Goal: Transaction & Acquisition: Purchase product/service

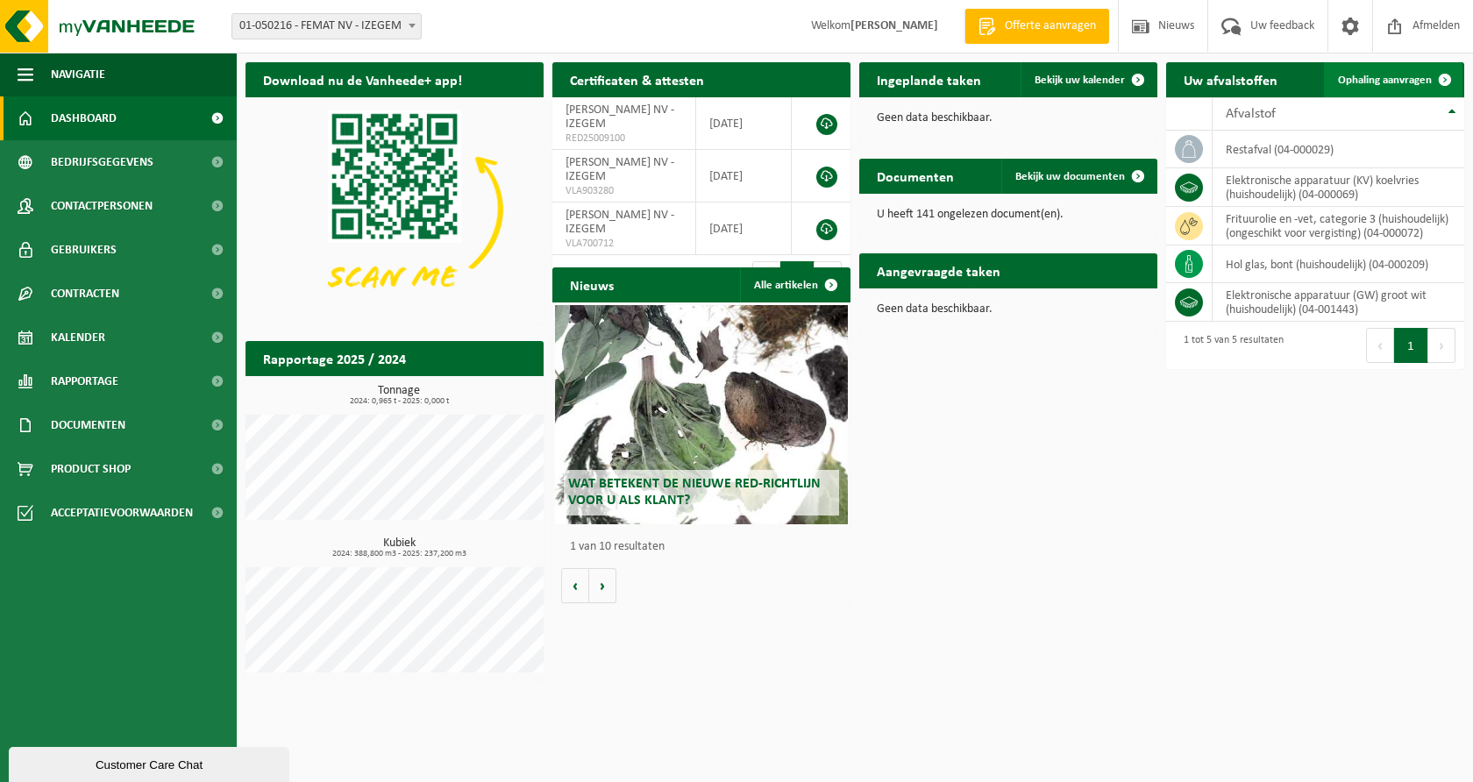
click at [1377, 81] on span "Ophaling aanvragen" at bounding box center [1385, 80] width 94 height 11
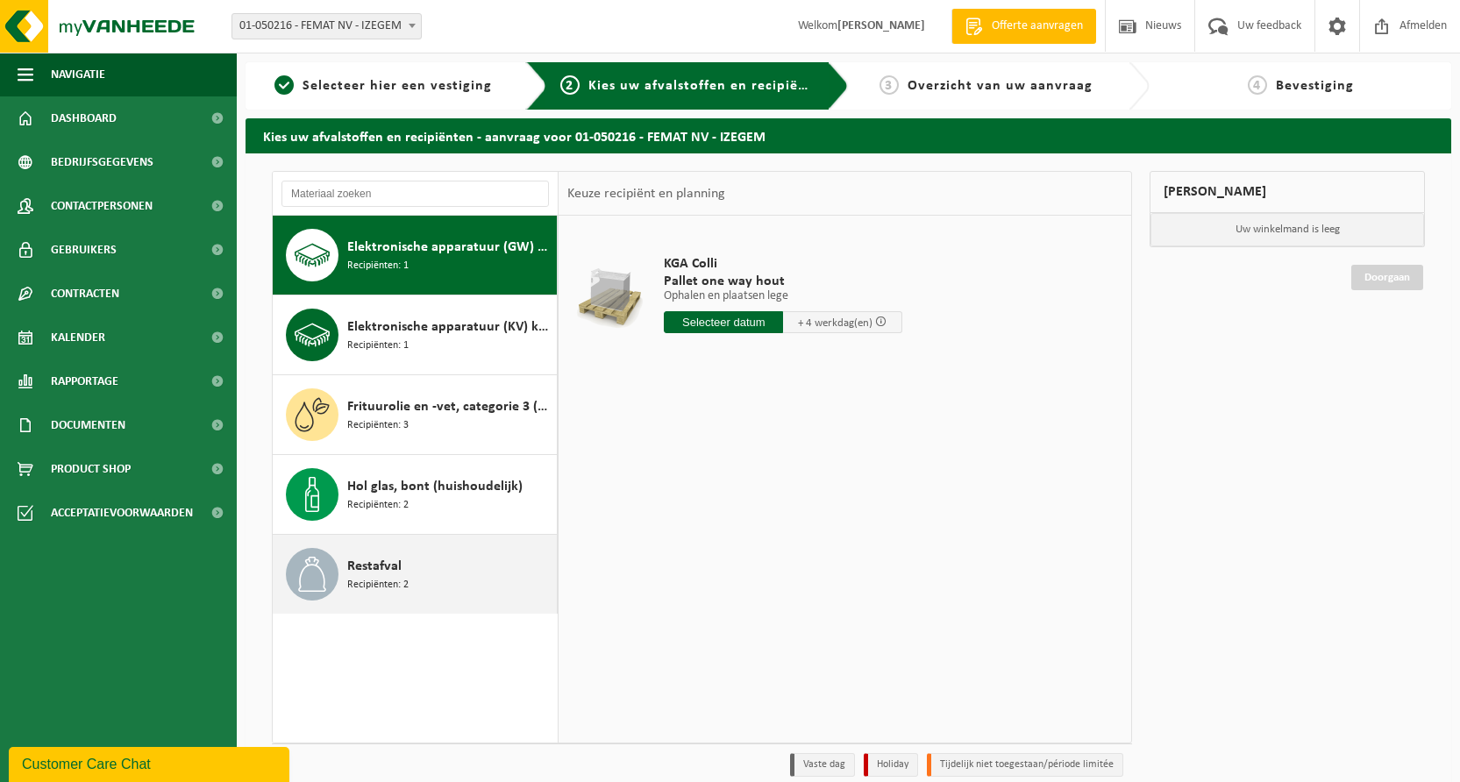
click at [395, 580] on span "Recipiënten: 2" at bounding box center [377, 585] width 61 height 17
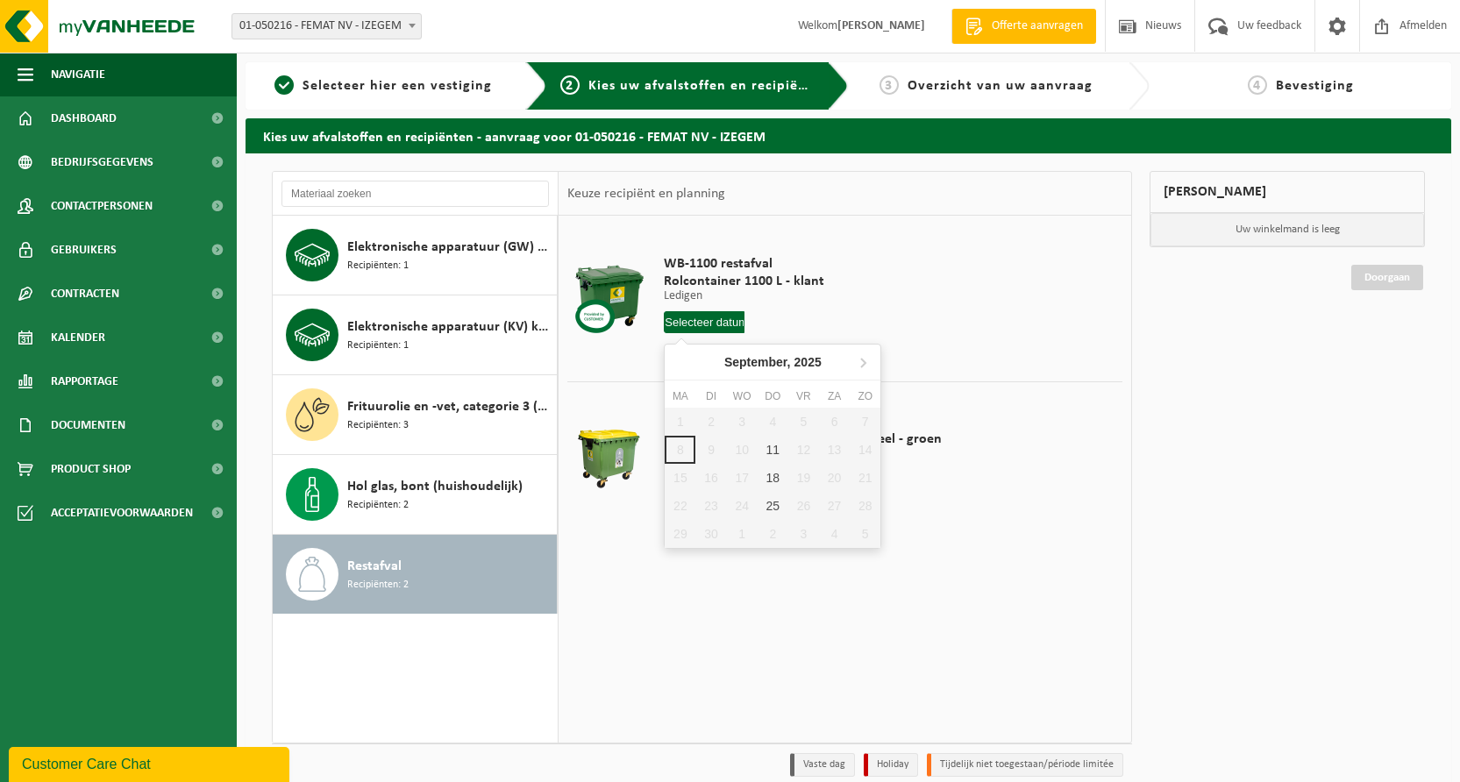
click at [708, 328] on input "text" at bounding box center [704, 322] width 81 height 22
click at [772, 453] on div "11" at bounding box center [773, 450] width 31 height 28
type input "Van 2025-09-11"
type input "2025-09-11"
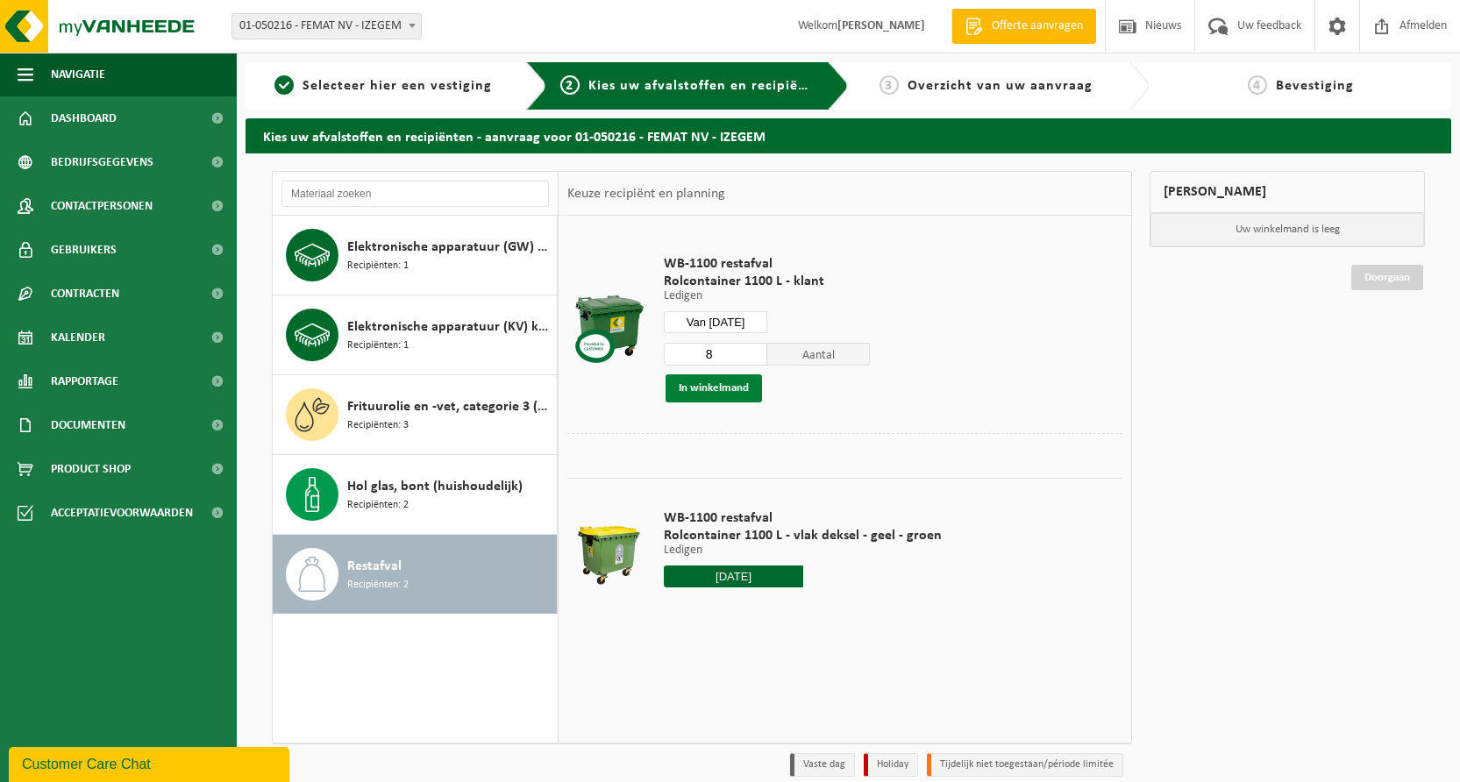
click at [744, 393] on button "In winkelmand" at bounding box center [713, 388] width 96 height 28
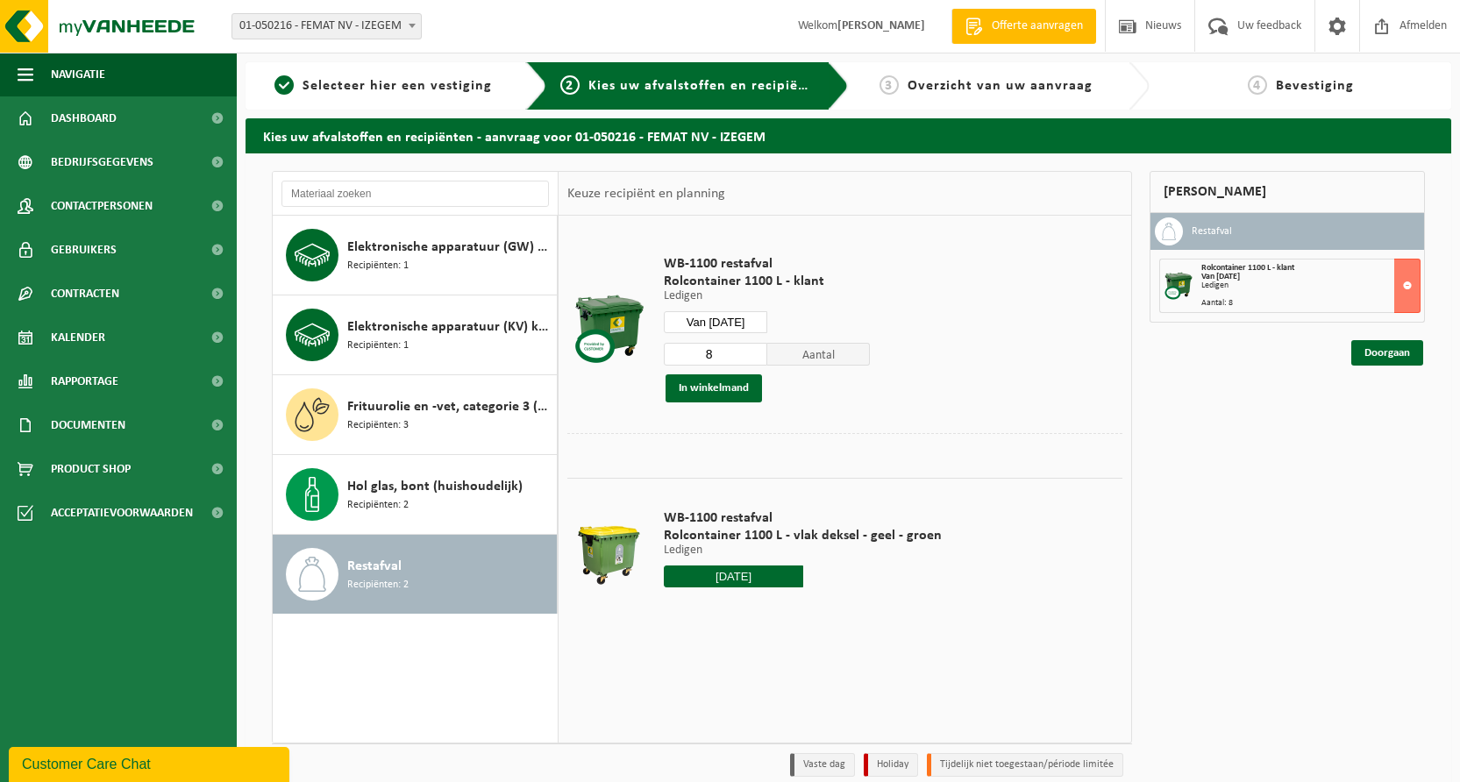
click at [737, 576] on input "2025-09-11" at bounding box center [733, 577] width 139 height 22
click at [779, 696] on div "11" at bounding box center [773, 703] width 31 height 28
click at [766, 703] on div "11" at bounding box center [773, 703] width 31 height 28
type input "Van 2025-09-11"
type input "2025-09-11"
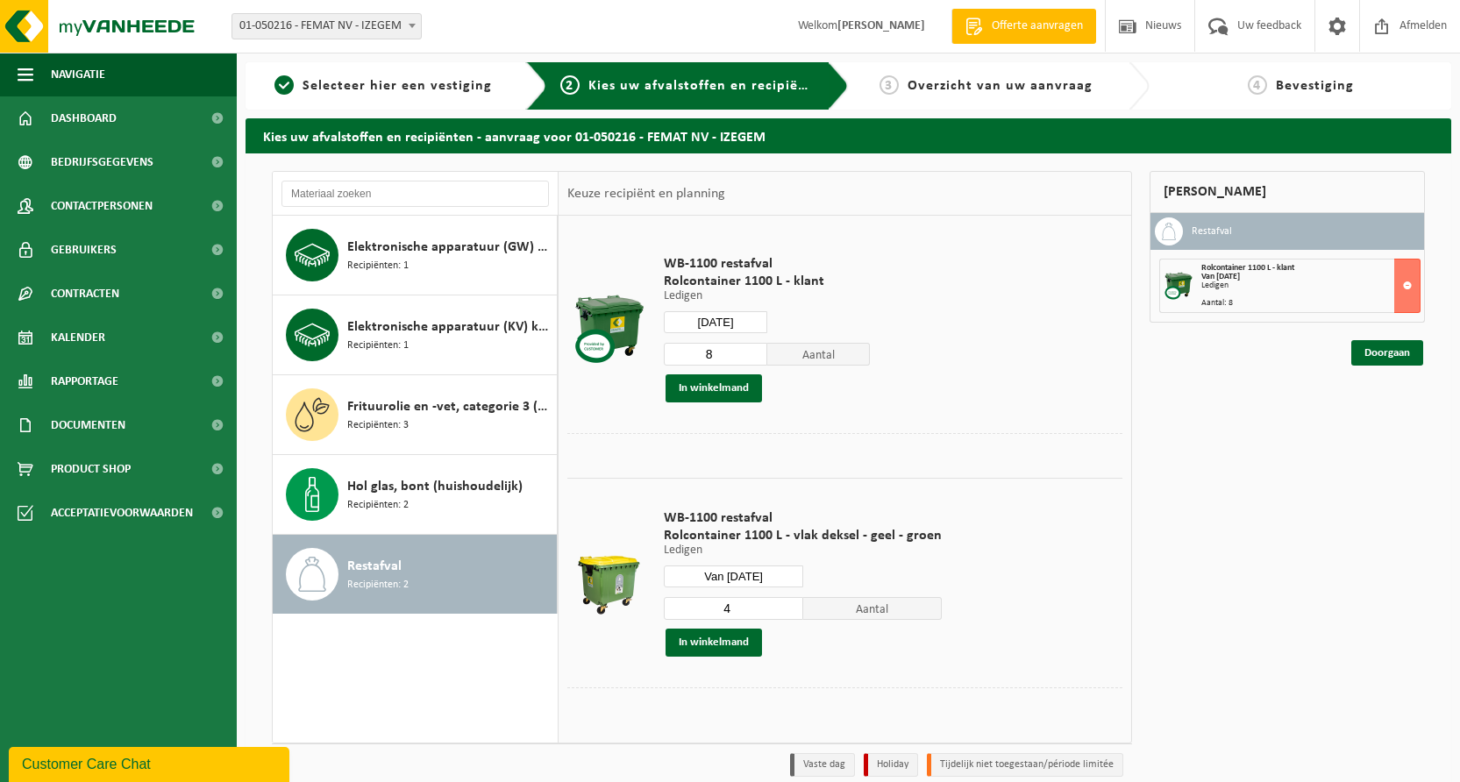
type input "4"
click at [786, 603] on input "4" at bounding box center [733, 608] width 139 height 23
click at [744, 640] on button "In winkelmand" at bounding box center [713, 643] width 96 height 28
click at [1398, 413] on link "Doorgaan" at bounding box center [1387, 415] width 72 height 25
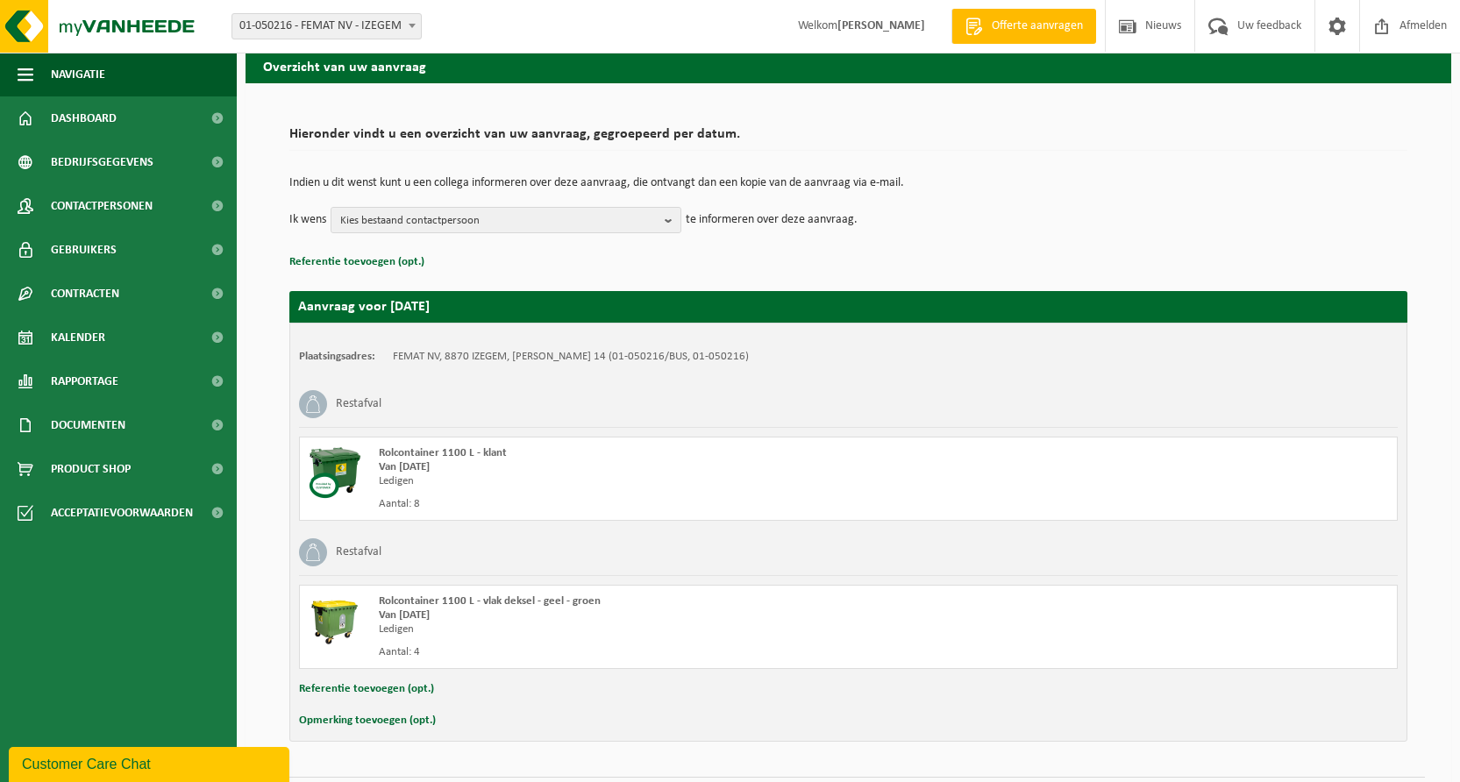
scroll to position [118, 0]
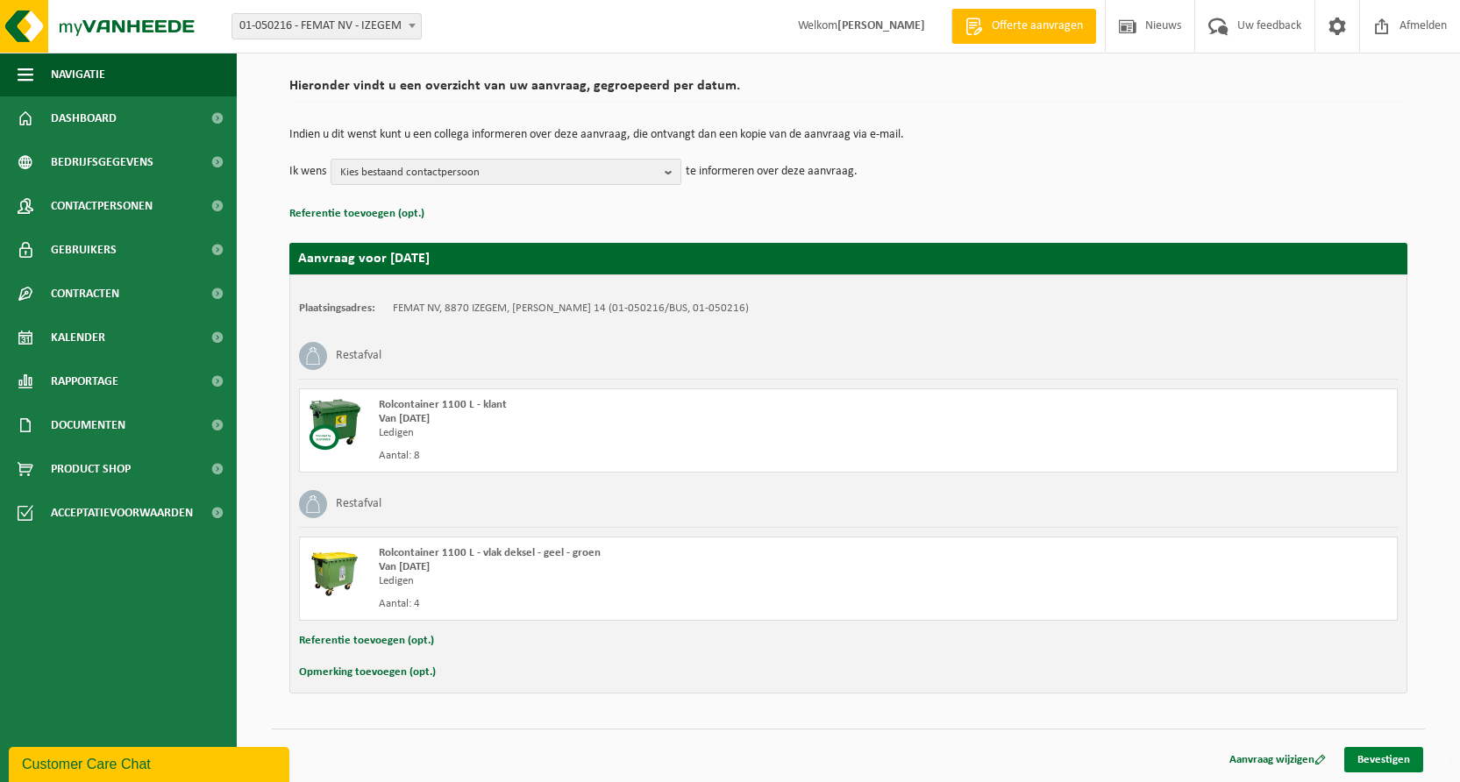
click at [1411, 749] on link "Bevestigen" at bounding box center [1383, 759] width 79 height 25
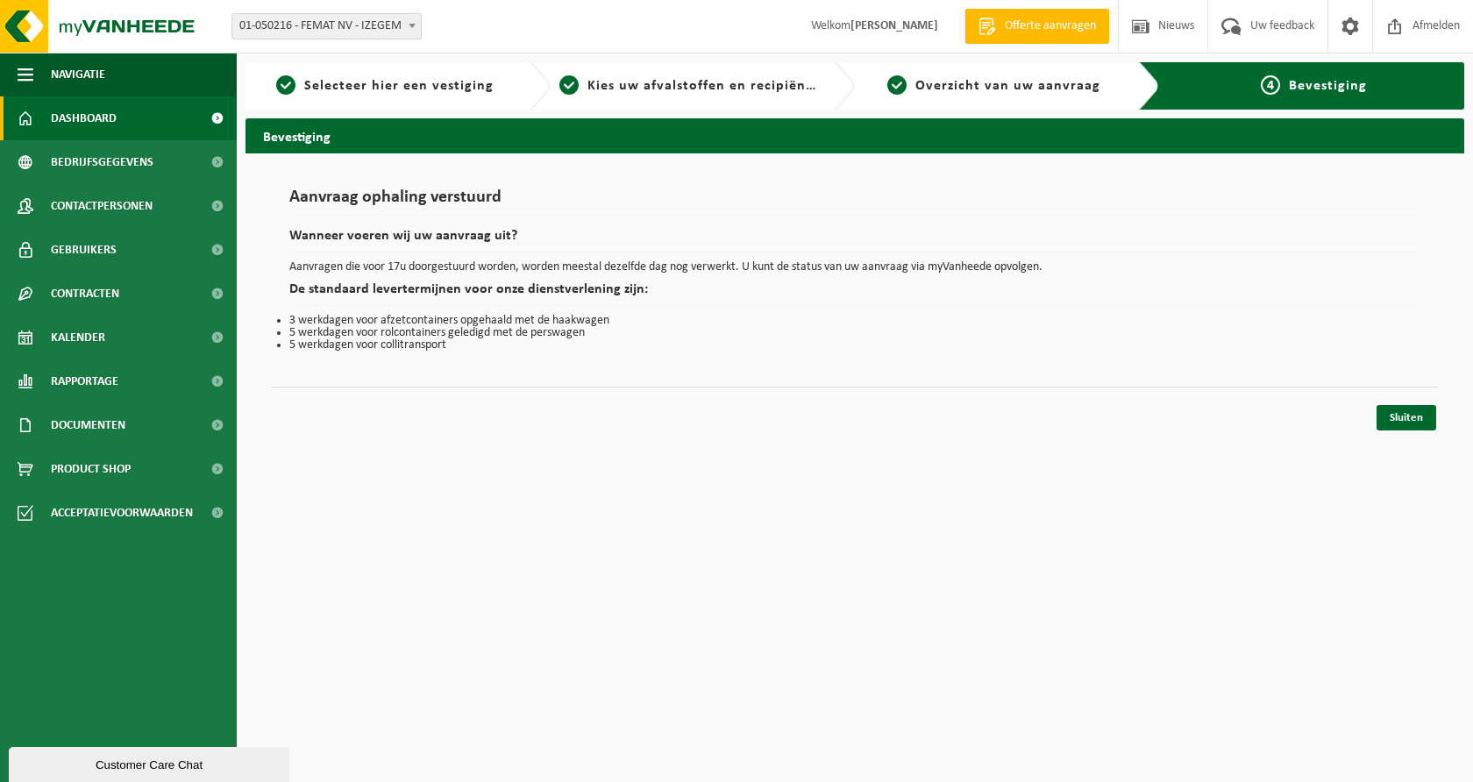
click at [92, 103] on span "Dashboard" at bounding box center [84, 118] width 66 height 44
